Goal: Check status: Check status

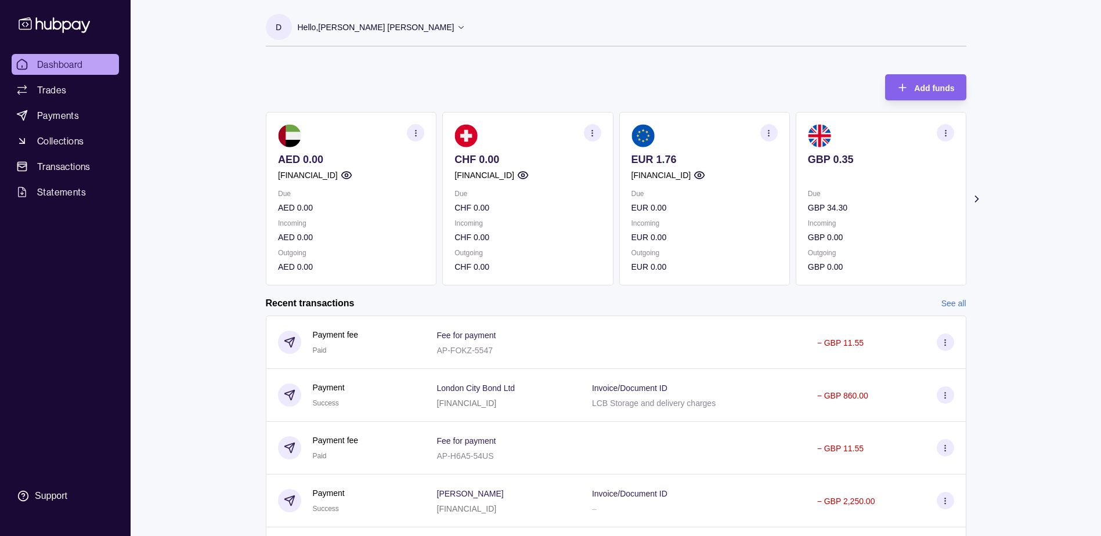
click at [63, 64] on span "Dashboard" at bounding box center [60, 64] width 46 height 14
click at [970, 201] on section "Add funds AED 0.00 AE940960000536060000612 Due AED 0.00 Incoming AED 0.00 Outgo…" at bounding box center [616, 333] width 747 height 541
click at [981, 197] on icon at bounding box center [977, 199] width 12 height 12
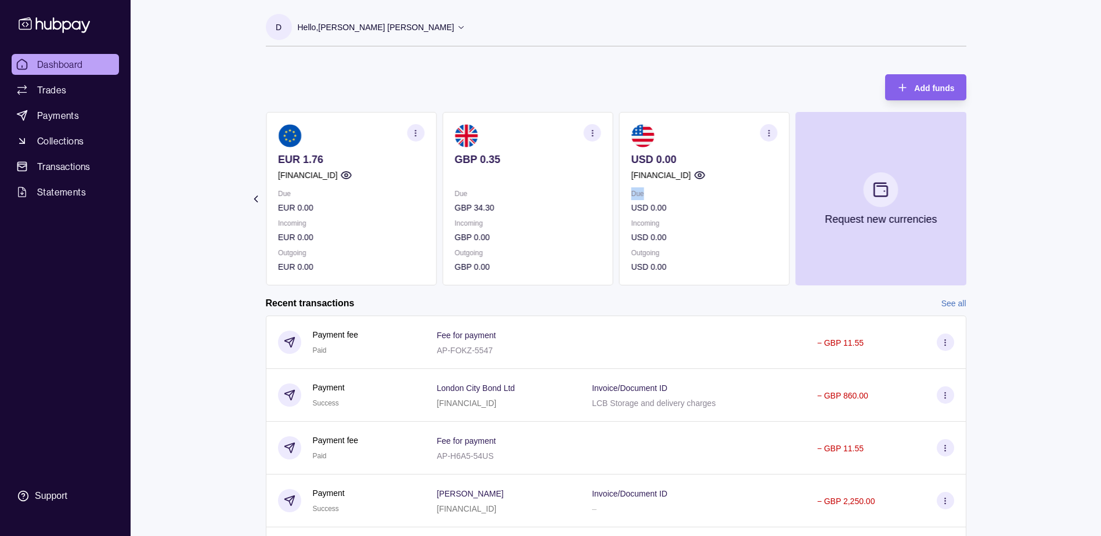
click at [981, 197] on section "Add funds AED 0.00 AE940960000536060000612 Due AED 0.00 Incoming AED 0.00 Outgo…" at bounding box center [616, 333] width 747 height 541
